Goal: Task Accomplishment & Management: Manage account settings

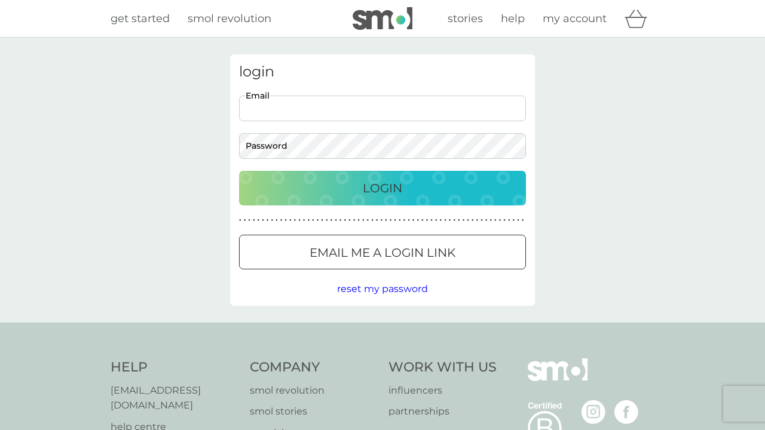
click at [508, 115] on input "Email" at bounding box center [382, 109] width 287 height 26
click at [509, 109] on input "Email" at bounding box center [382, 109] width 287 height 26
type input "[EMAIL_ADDRESS][DOMAIN_NAME]"
click at [368, 184] on p "Login" at bounding box center [382, 188] width 39 height 19
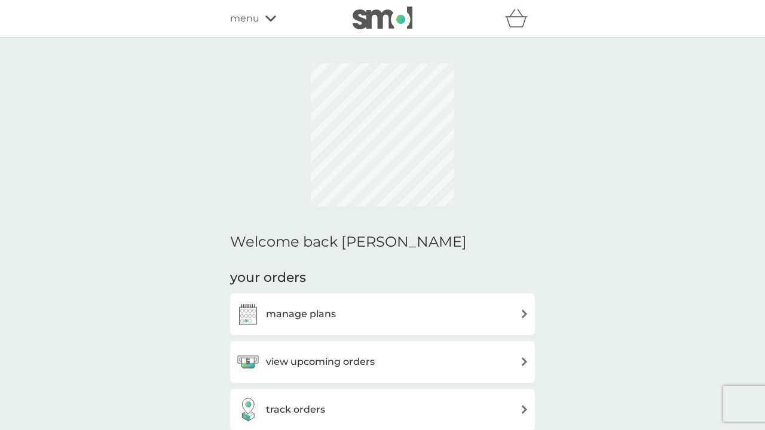
scroll to position [204, 0]
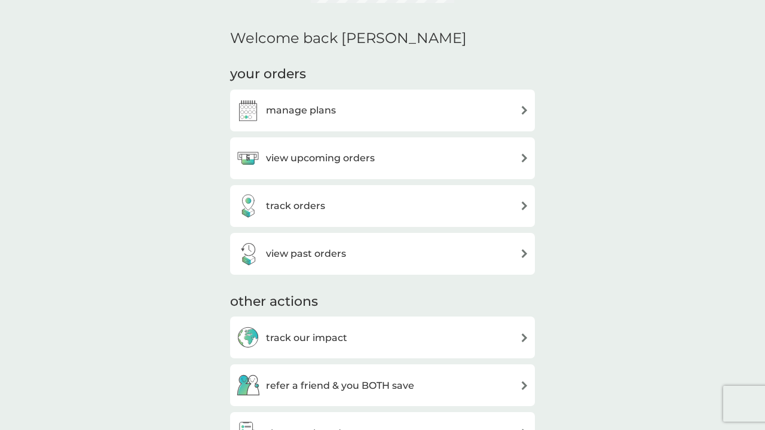
click at [426, 137] on div "view upcoming orders" at bounding box center [382, 158] width 305 height 42
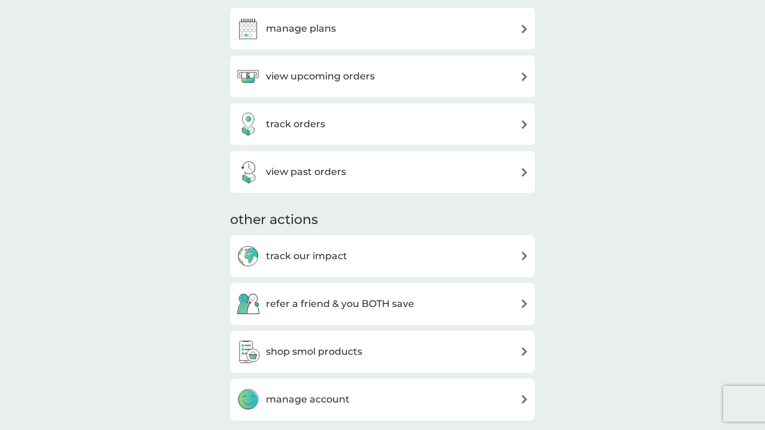
scroll to position [0, 0]
click at [479, 32] on div "manage plans" at bounding box center [382, 29] width 293 height 24
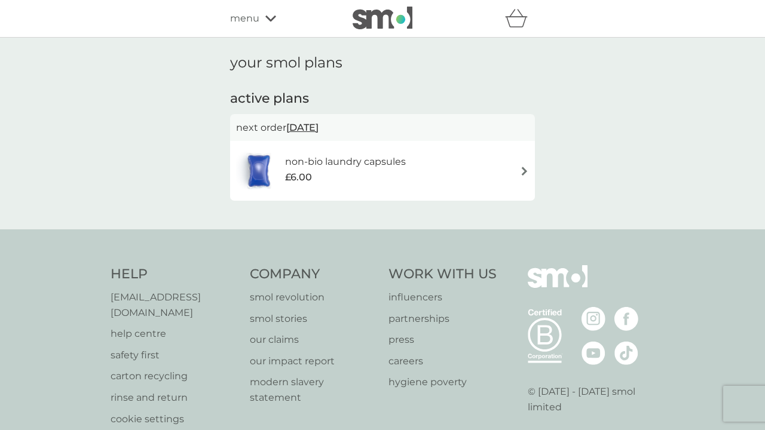
click at [328, 177] on div "£6.00" at bounding box center [345, 178] width 121 height 16
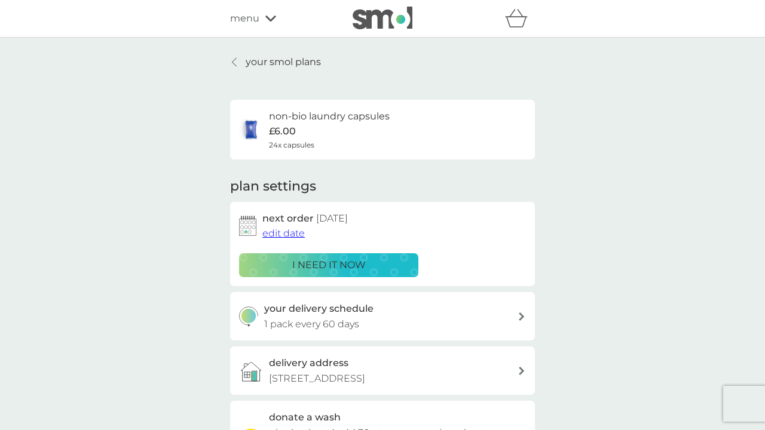
click at [383, 261] on div "i need it now" at bounding box center [329, 266] width 164 height 16
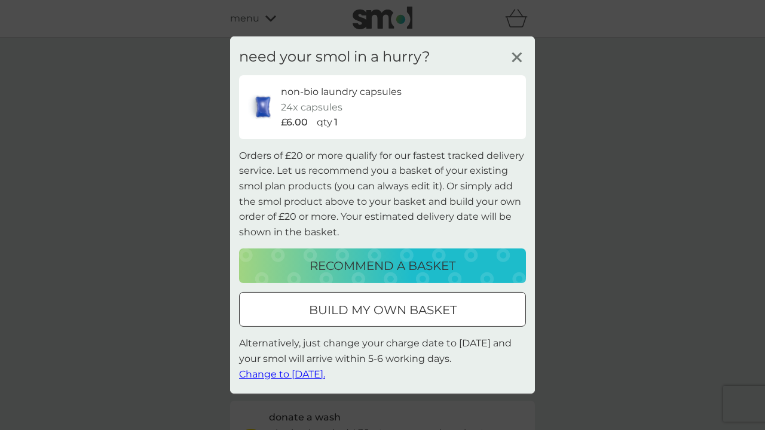
click at [275, 373] on span "Change to tomorrow." at bounding box center [282, 373] width 86 height 11
